Goal: Find specific page/section: Find specific page/section

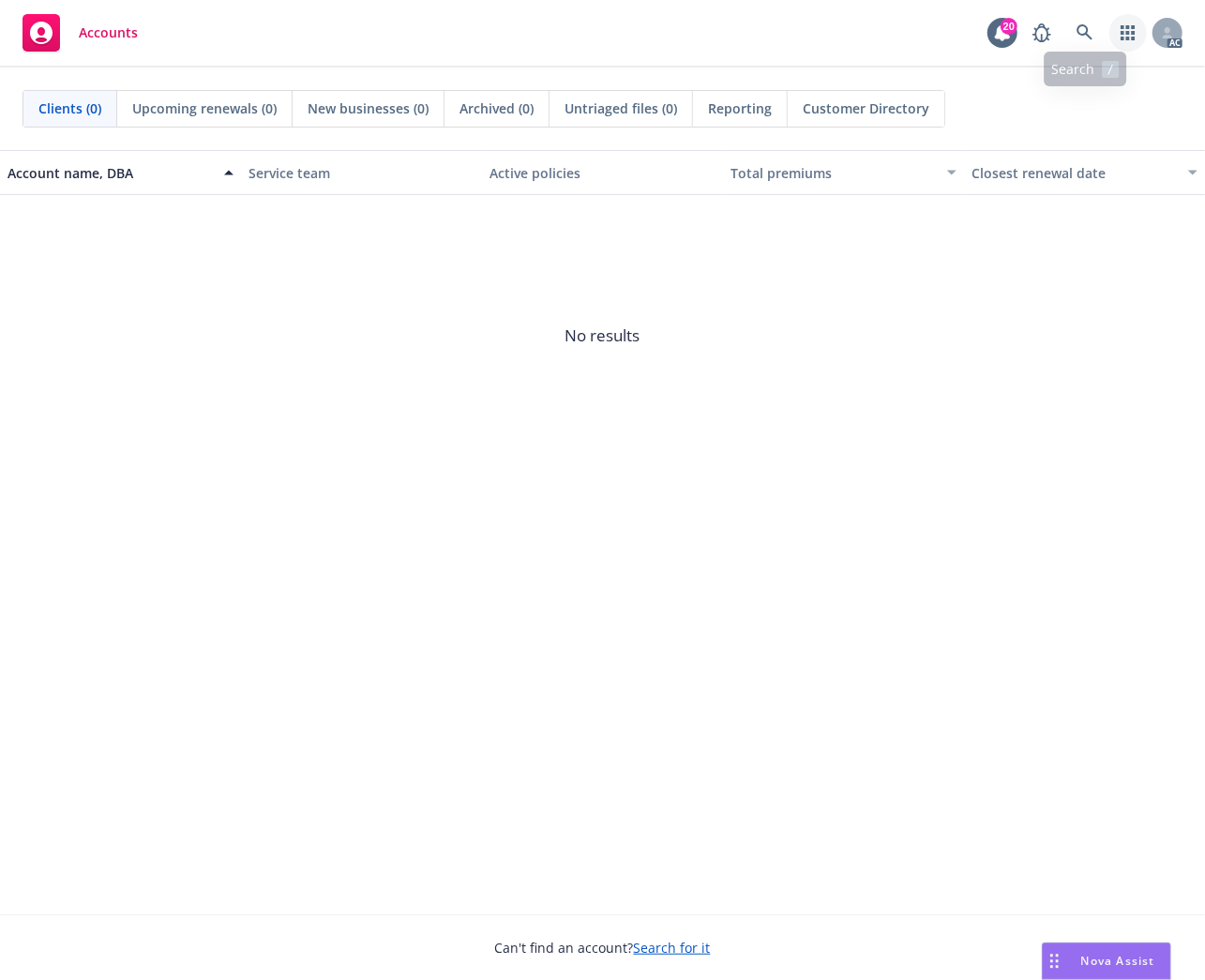
click at [1121, 28] on icon "button" at bounding box center [1128, 32] width 14 height 15
click at [1065, 30] on div "AC" at bounding box center [1102, 32] width 160 height 37
click at [1069, 32] on link at bounding box center [1085, 32] width 37 height 37
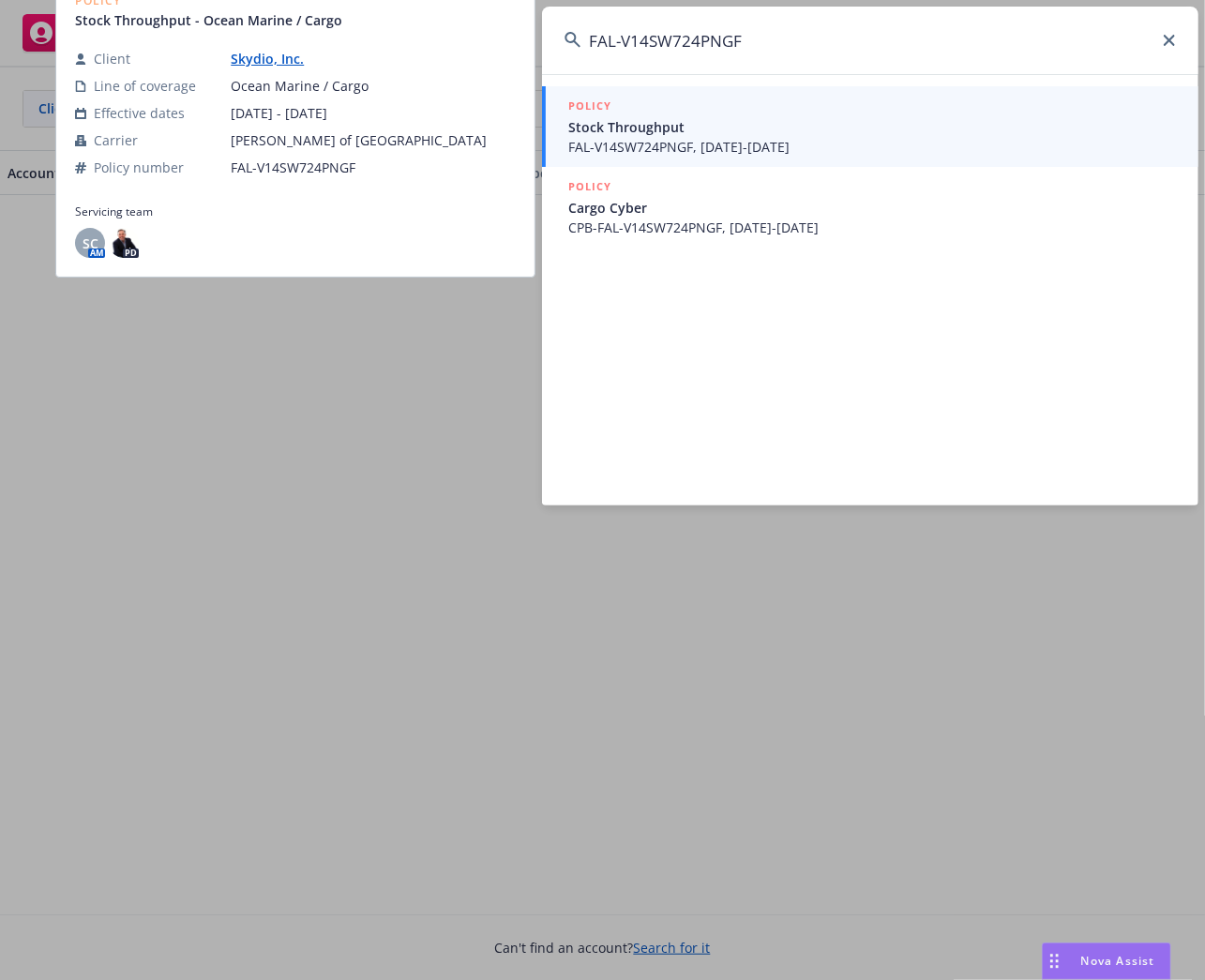
type input "FAL-V14SW724PNGF"
click at [791, 147] on span "FAL-V14SW724PNGF, 02/18/2024-07/24/2025" at bounding box center [871, 147] width 608 height 20
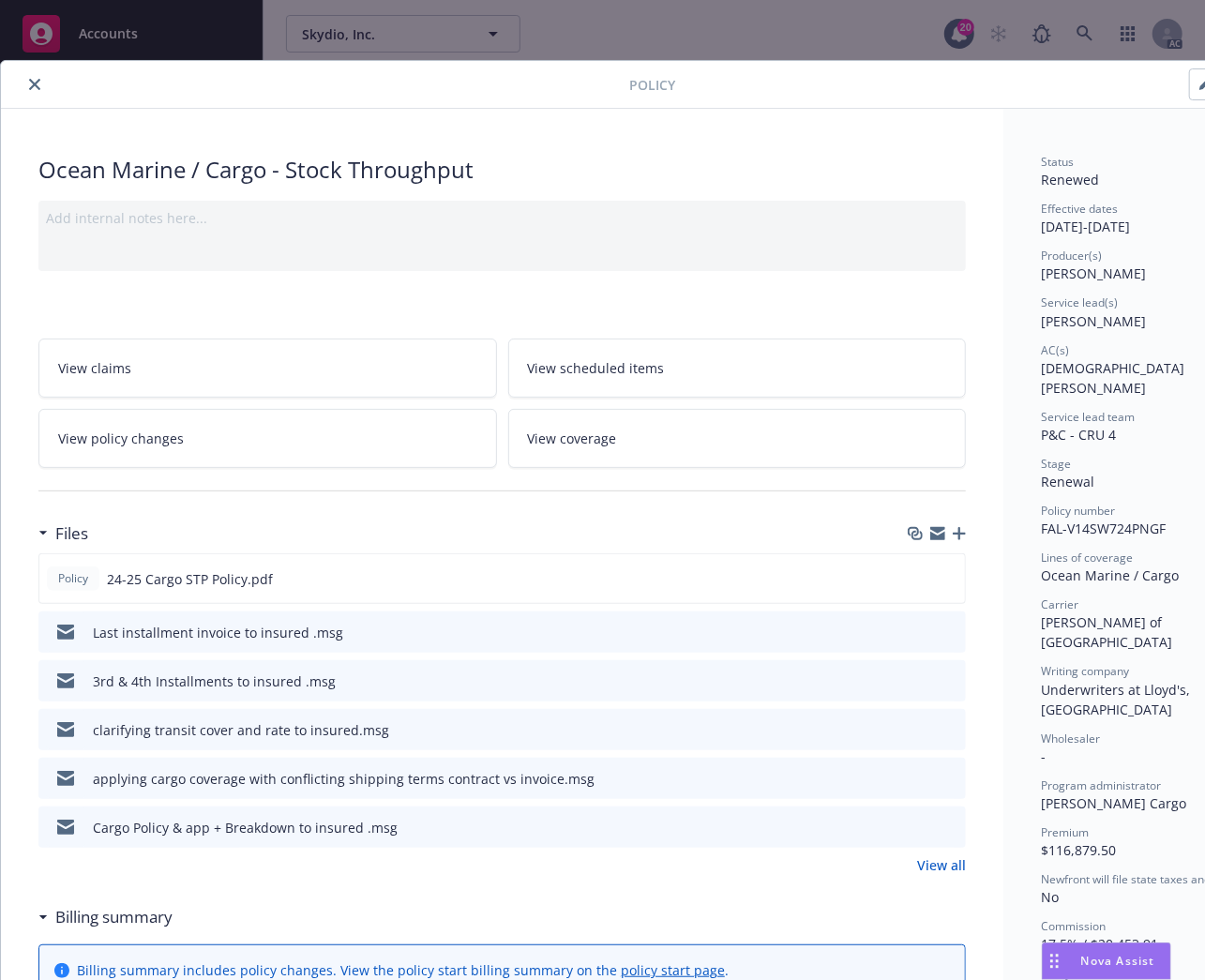
click at [29, 89] on icon "close" at bounding box center [34, 83] width 11 height 11
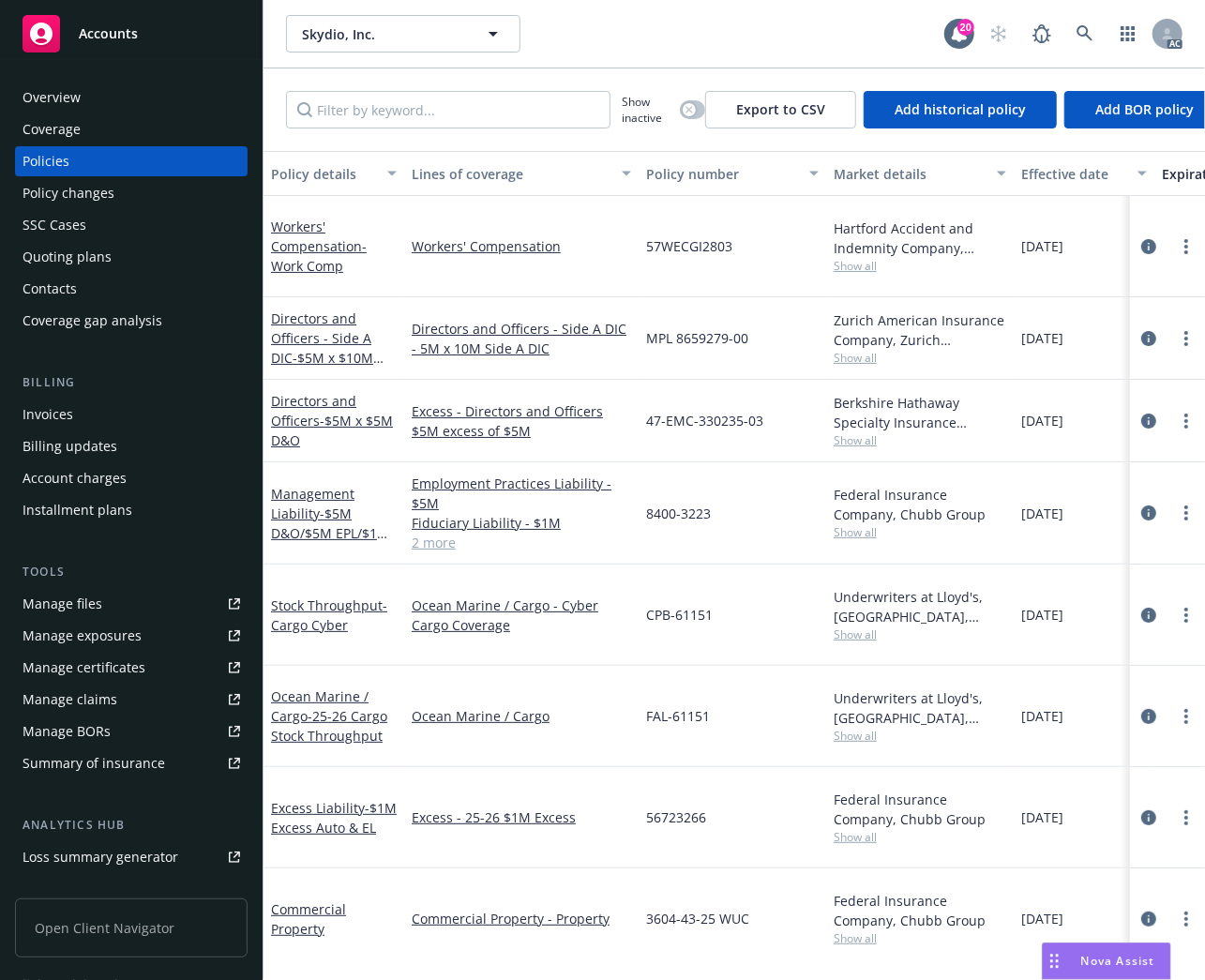
click at [143, 403] on div "Invoices" at bounding box center [131, 414] width 217 height 30
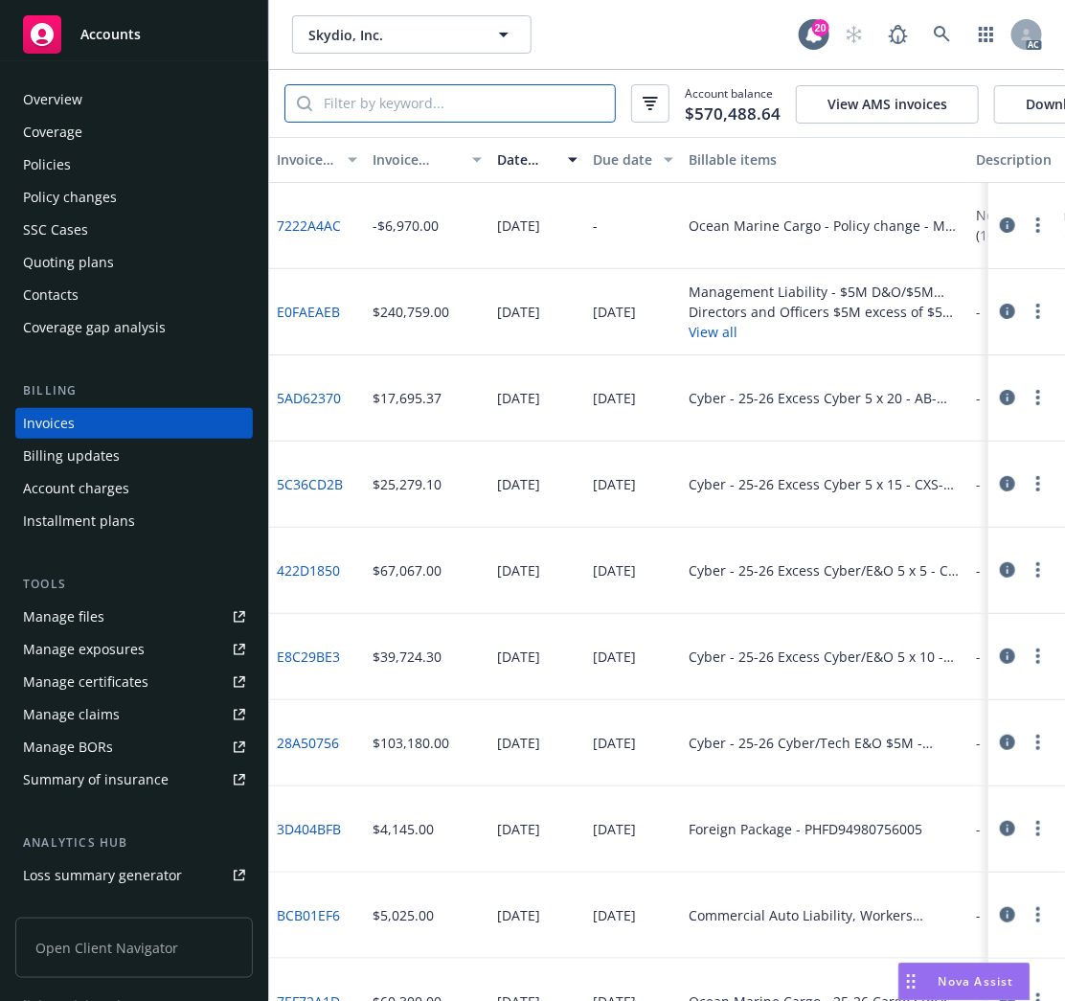
click at [553, 101] on input "search" at bounding box center [463, 103] width 303 height 36
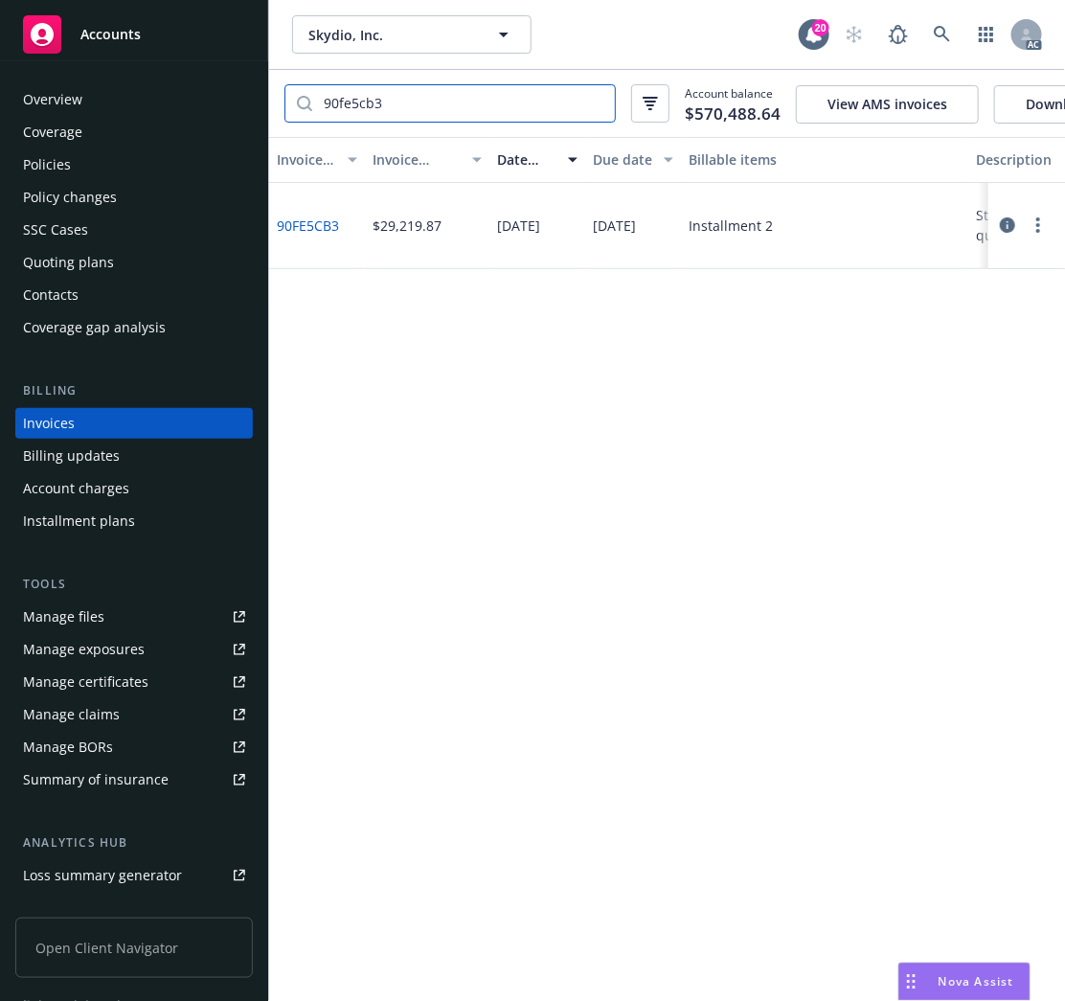
type input "90fe5cb3"
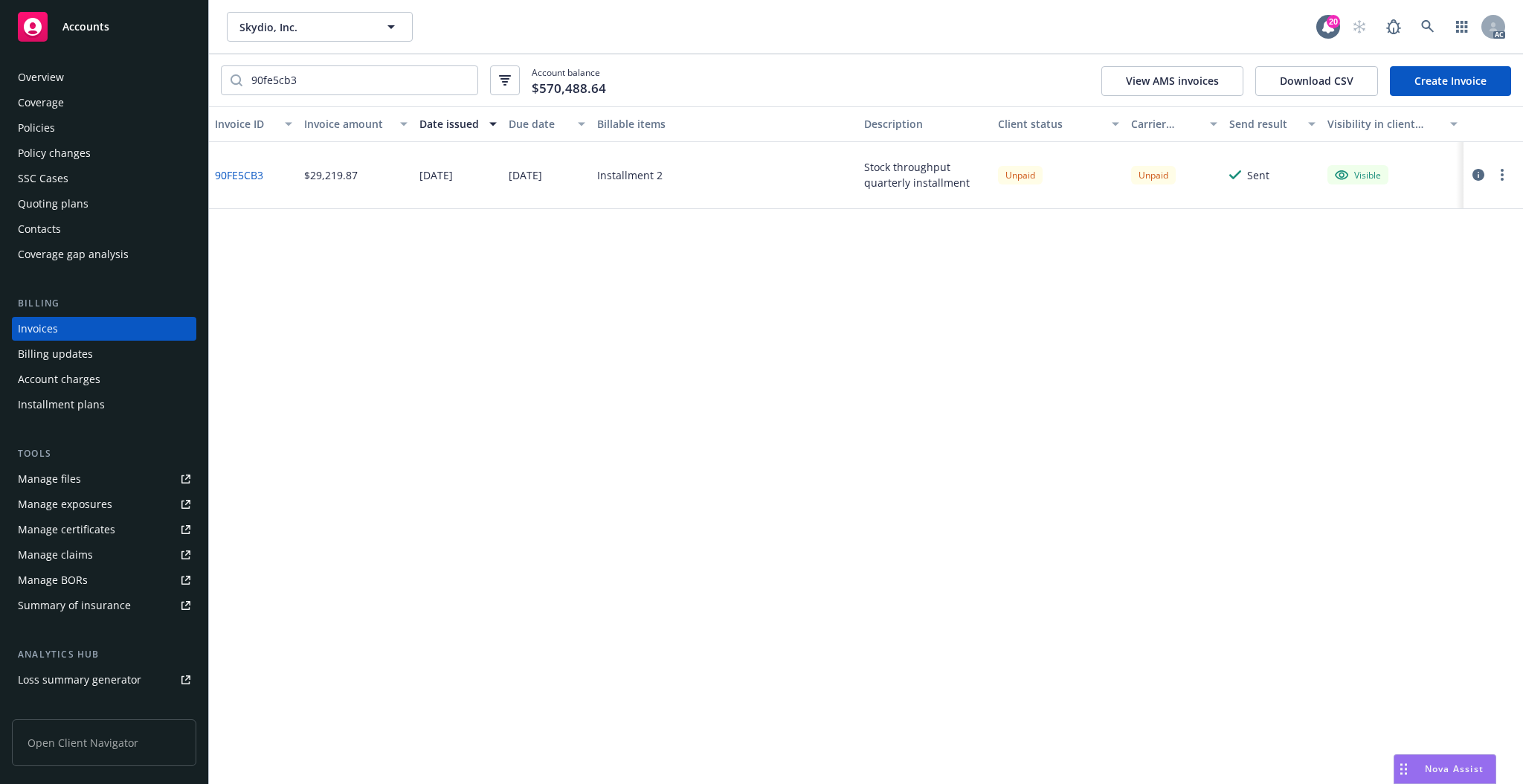
click at [851, 533] on div "Invoice ID Invoice amount Date issued Due date Billable items Description Clien…" at bounding box center [866, 445] width 1314 height 678
